Goal: Task Accomplishment & Management: Use online tool/utility

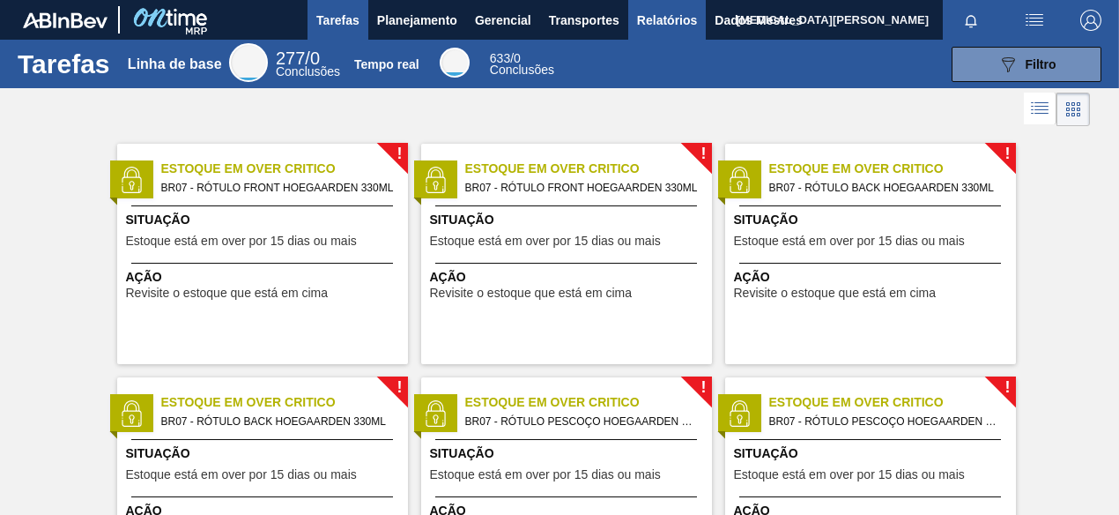
click at [657, 23] on font "Relatórios" at bounding box center [667, 20] width 60 height 14
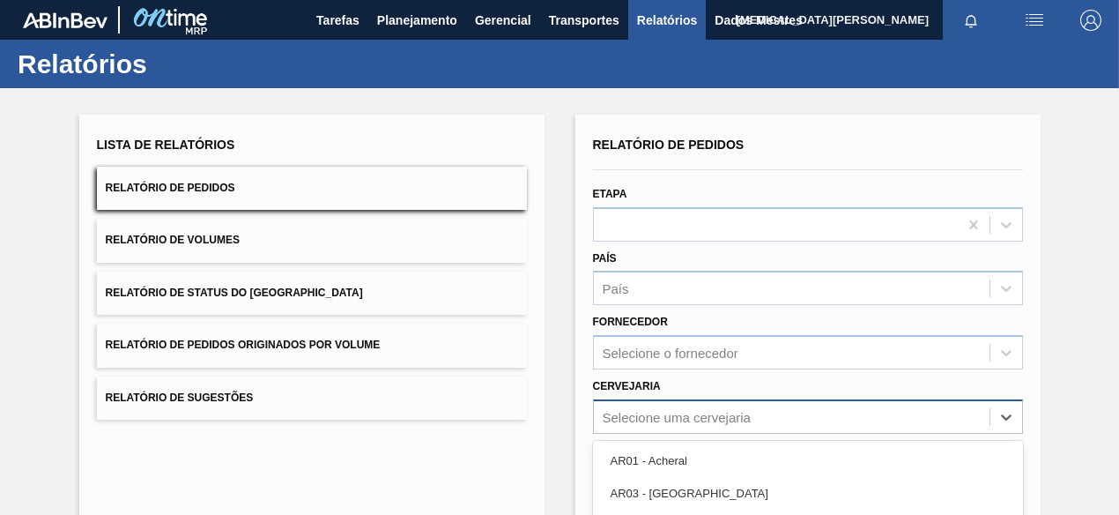
scroll to position [196, 0]
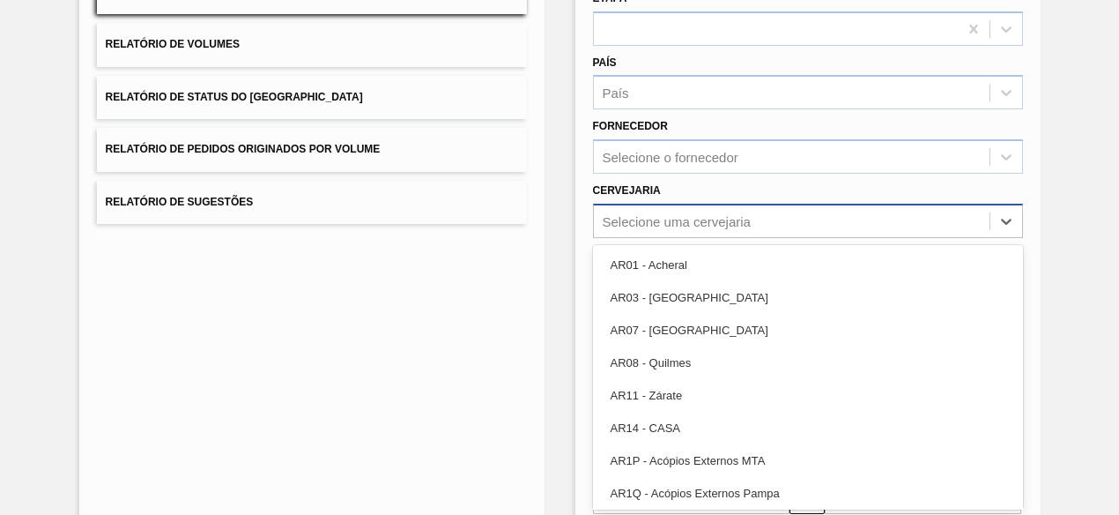
click at [695, 238] on div "option AR14 - CASA focused, 6 of 92. 92 results available. Use Up and Down to c…" at bounding box center [808, 221] width 430 height 34
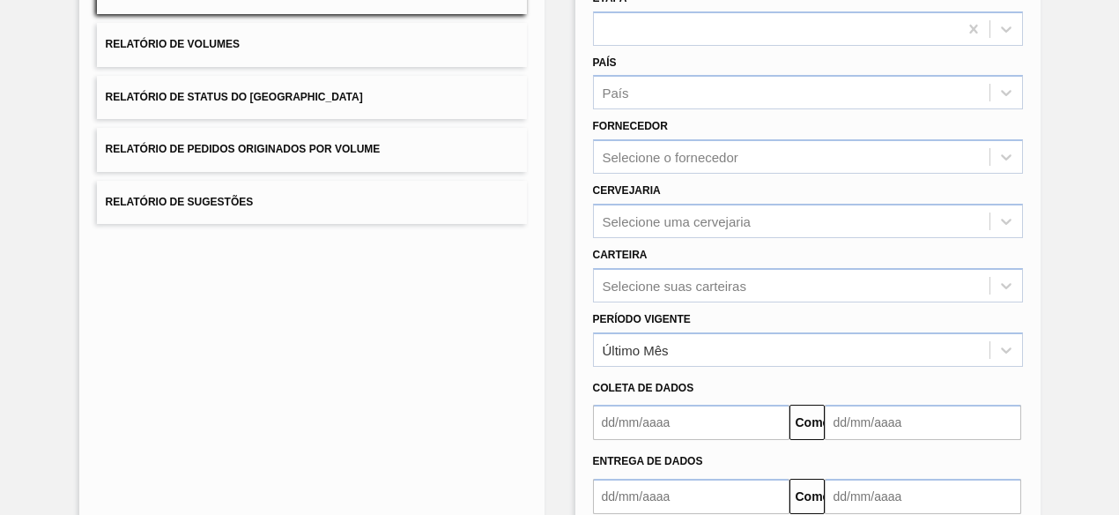
drag, startPoint x: 480, startPoint y: 426, endPoint x: 692, endPoint y: 395, distance: 213.9
click at [484, 426] on div "Lista de Relatórios Relatório de Pedidos Relatório de Volumes Relatório de Stat…" at bounding box center [311, 258] width 465 height 679
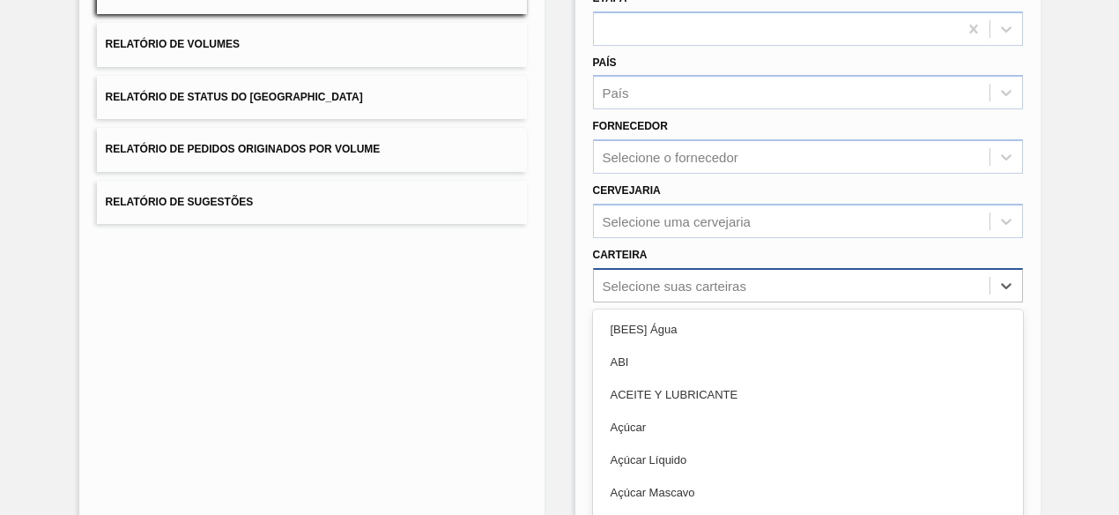
click at [709, 287] on div "option ABI focused, 2 of 101. 101 results available. Use Up and Down to choose …" at bounding box center [808, 285] width 430 height 34
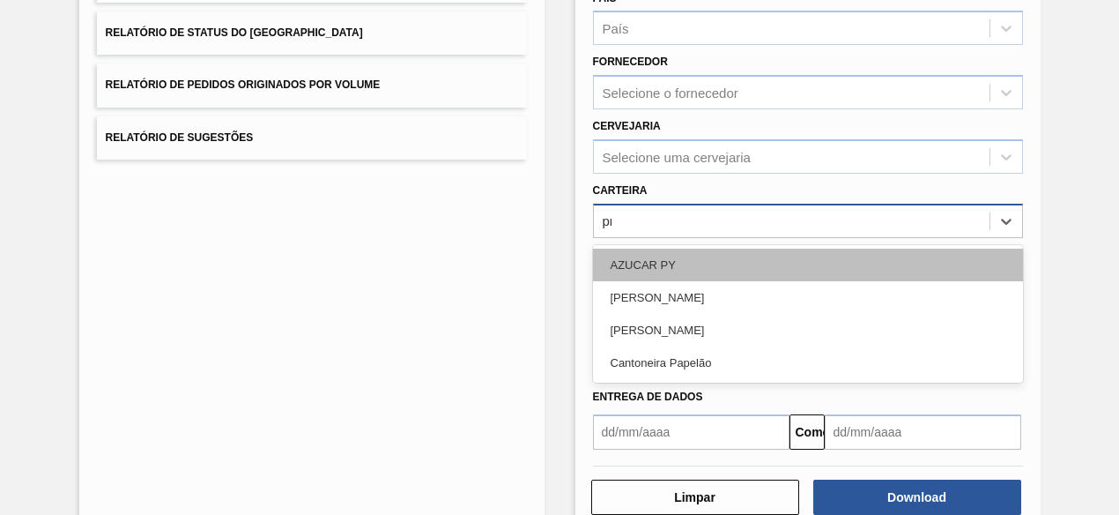
type input "pre"
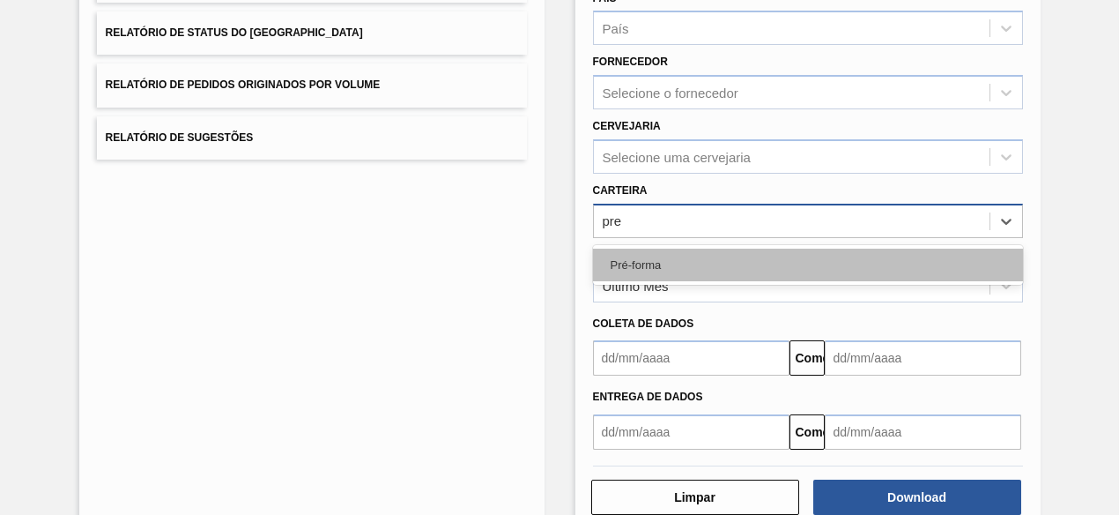
click at [805, 275] on div "Pré-forma" at bounding box center [808, 264] width 430 height 33
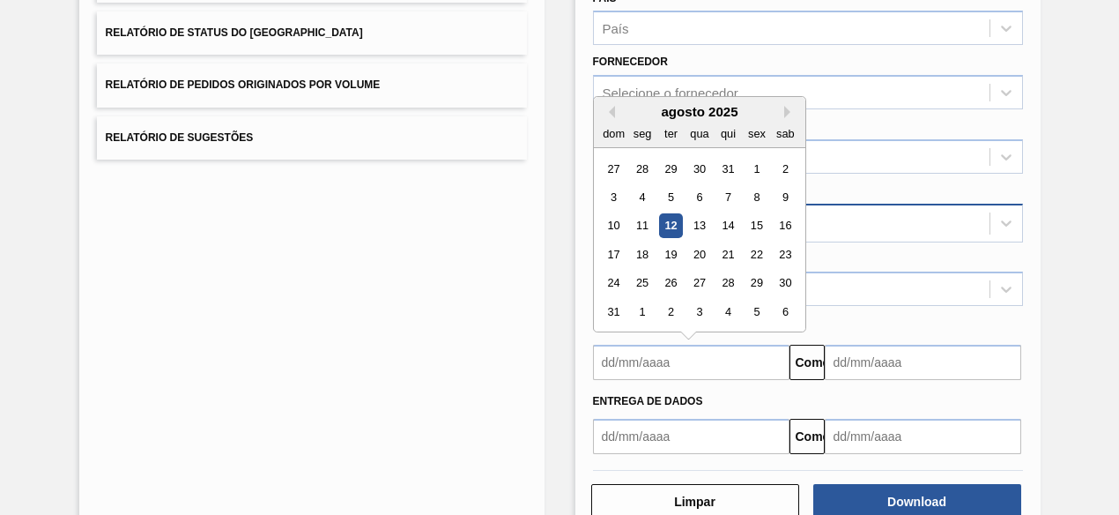
click at [682, 369] on input "text" at bounding box center [691, 362] width 197 height 35
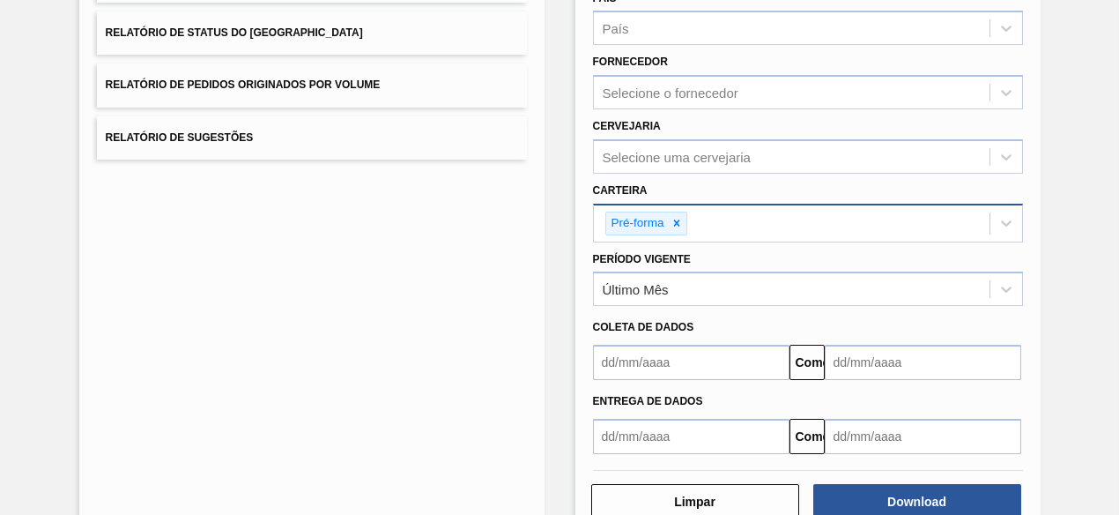
click at [1045, 348] on div "Lista de Relatórios Relatório de Pedidos Relatório de Volumes Relatório de Stat…" at bounding box center [559, 194] width 1119 height 732
click at [682, 299] on div "Último Mês" at bounding box center [792, 290] width 396 height 26
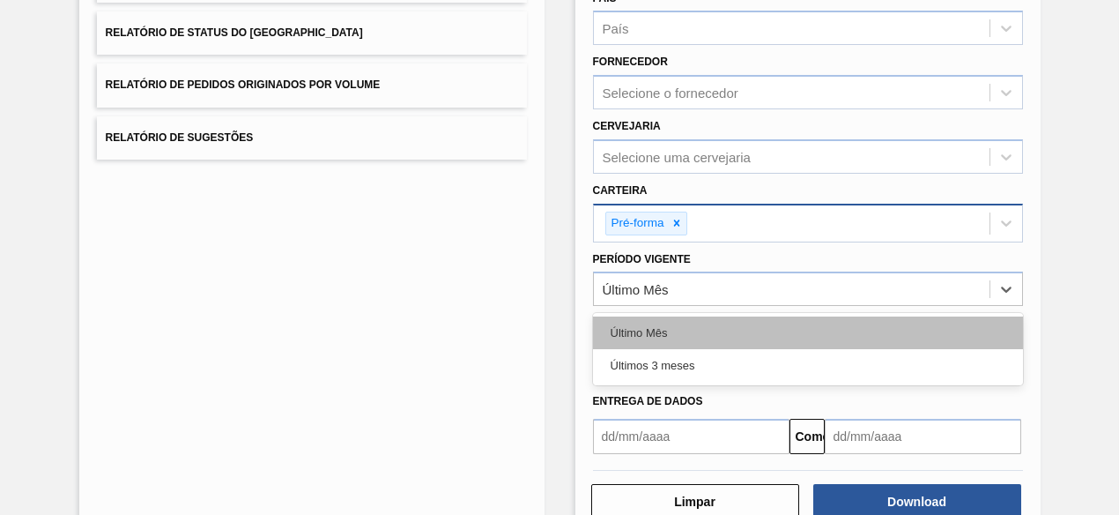
click at [671, 332] on div "Último Mês" at bounding box center [808, 332] width 430 height 33
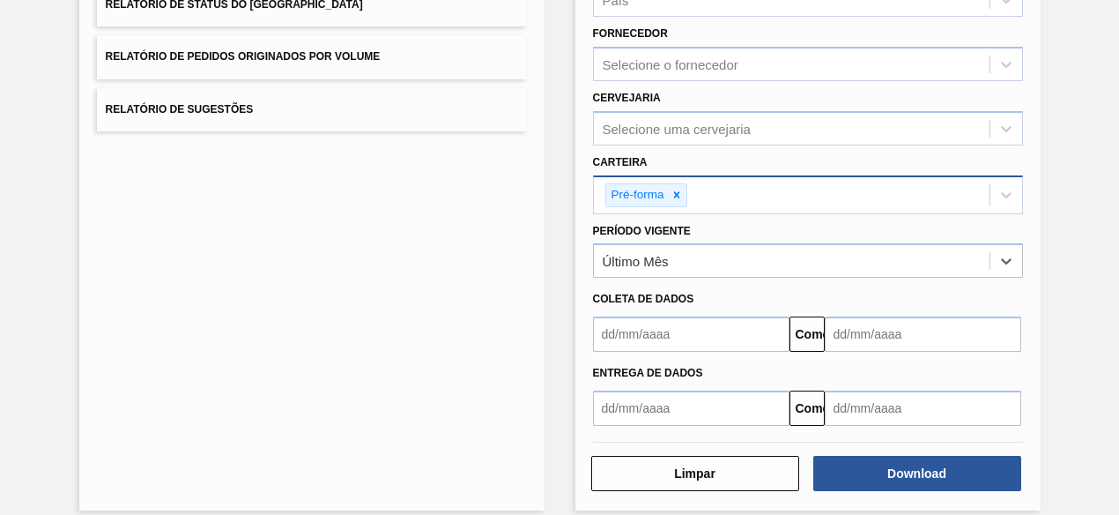
scroll to position [303, 0]
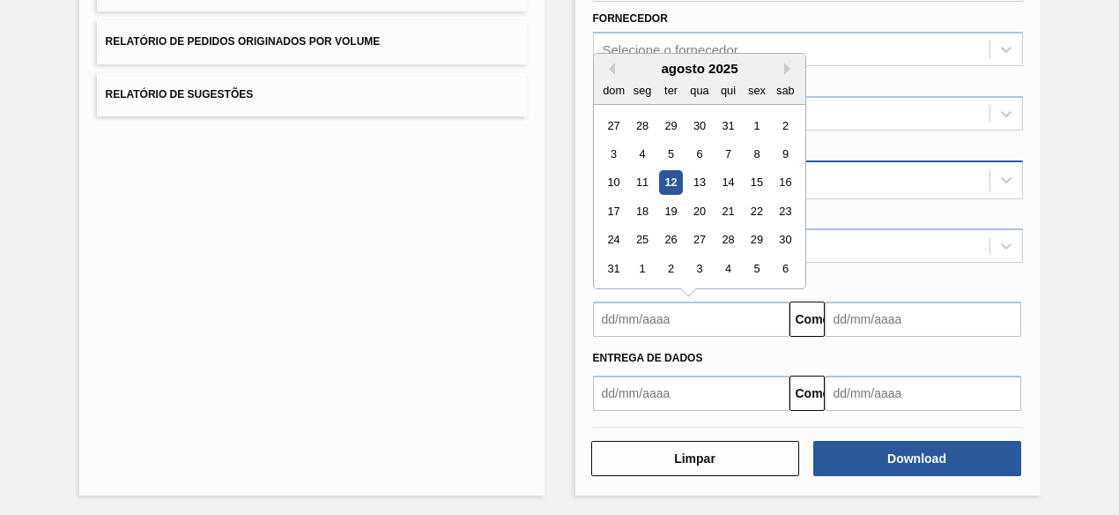
click at [656, 324] on input "text" at bounding box center [691, 318] width 197 height 35
click at [606, 71] on div "agosto de 2025" at bounding box center [699, 68] width 211 height 15
click at [611, 63] on button "[PERSON_NAME]" at bounding box center [609, 69] width 12 height 12
click at [665, 120] on div "1" at bounding box center [670, 126] width 24 height 24
type input "[DATE]"
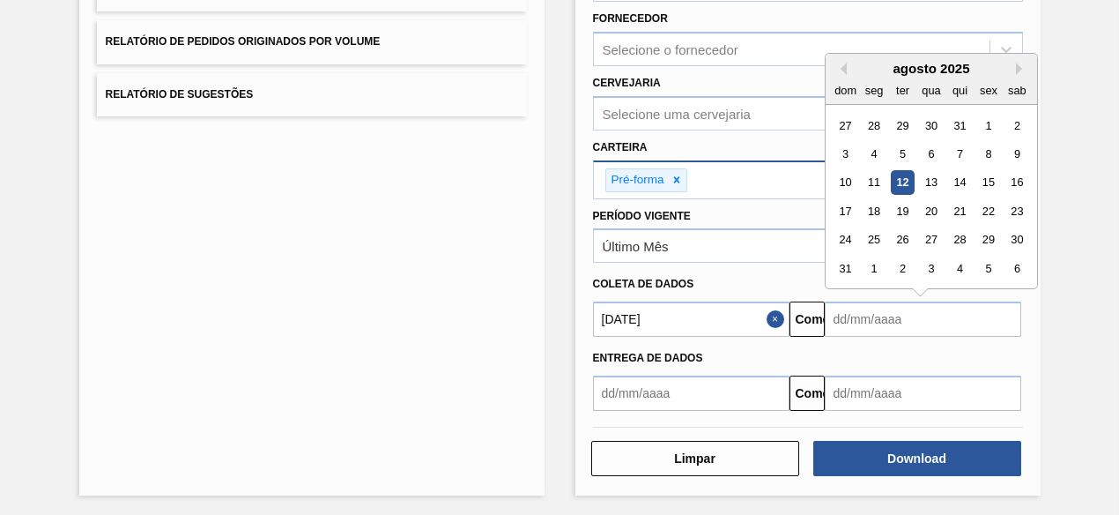
click at [878, 301] on input "text" at bounding box center [923, 318] width 197 height 35
drag, startPoint x: 1014, startPoint y: 175, endPoint x: 996, endPoint y: 178, distance: 18.7
click at [995, 179] on div "10 11 12 13 14 15 16" at bounding box center [931, 182] width 200 height 28
click at [995, 177] on div "15" at bounding box center [988, 183] width 24 height 24
type input "[DATE]"
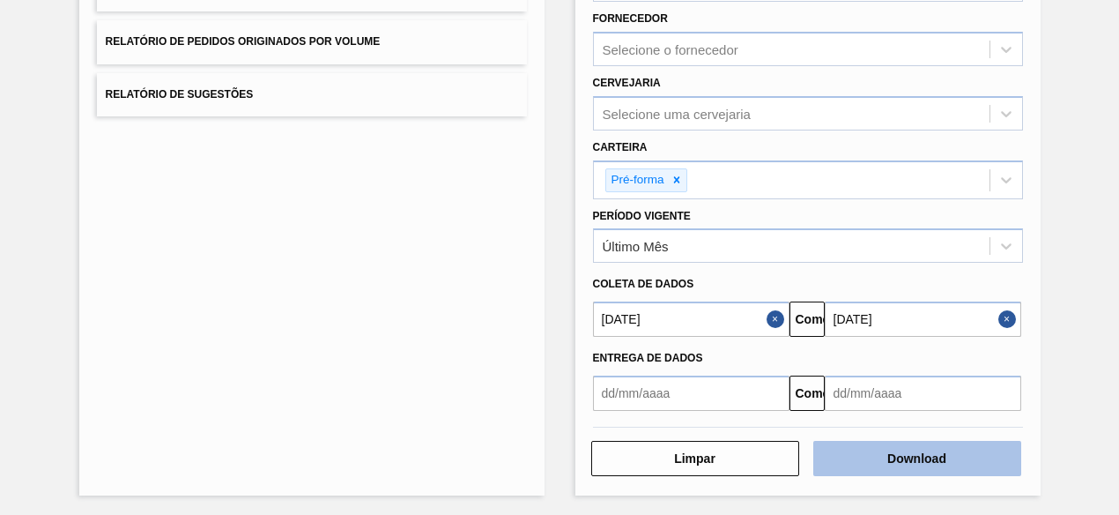
click at [923, 463] on button "Download" at bounding box center [917, 458] width 208 height 35
